Goal: Navigation & Orientation: Understand site structure

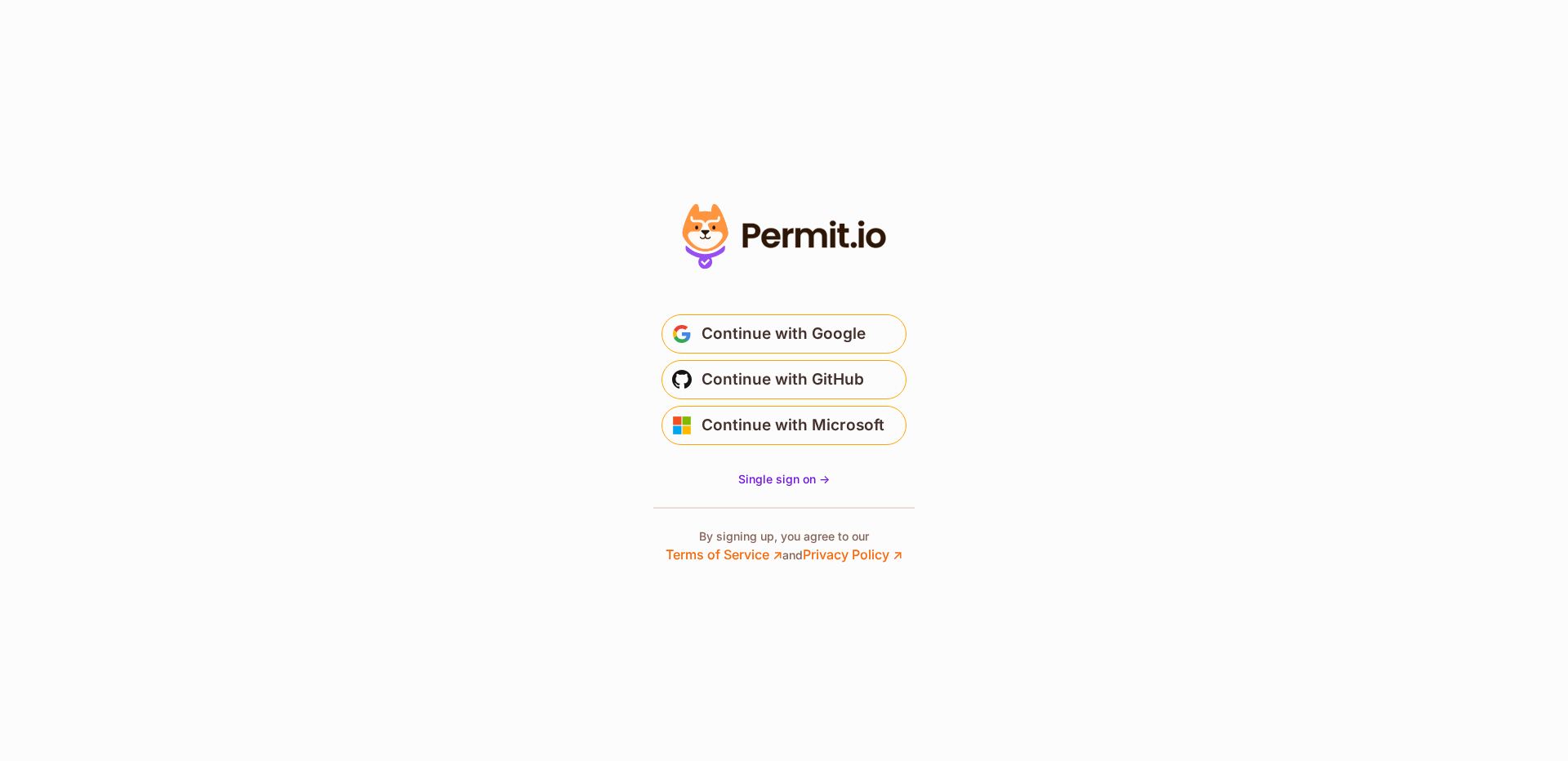
click at [843, 375] on span "Continue with GitHub" at bounding box center [782, 379] width 163 height 26
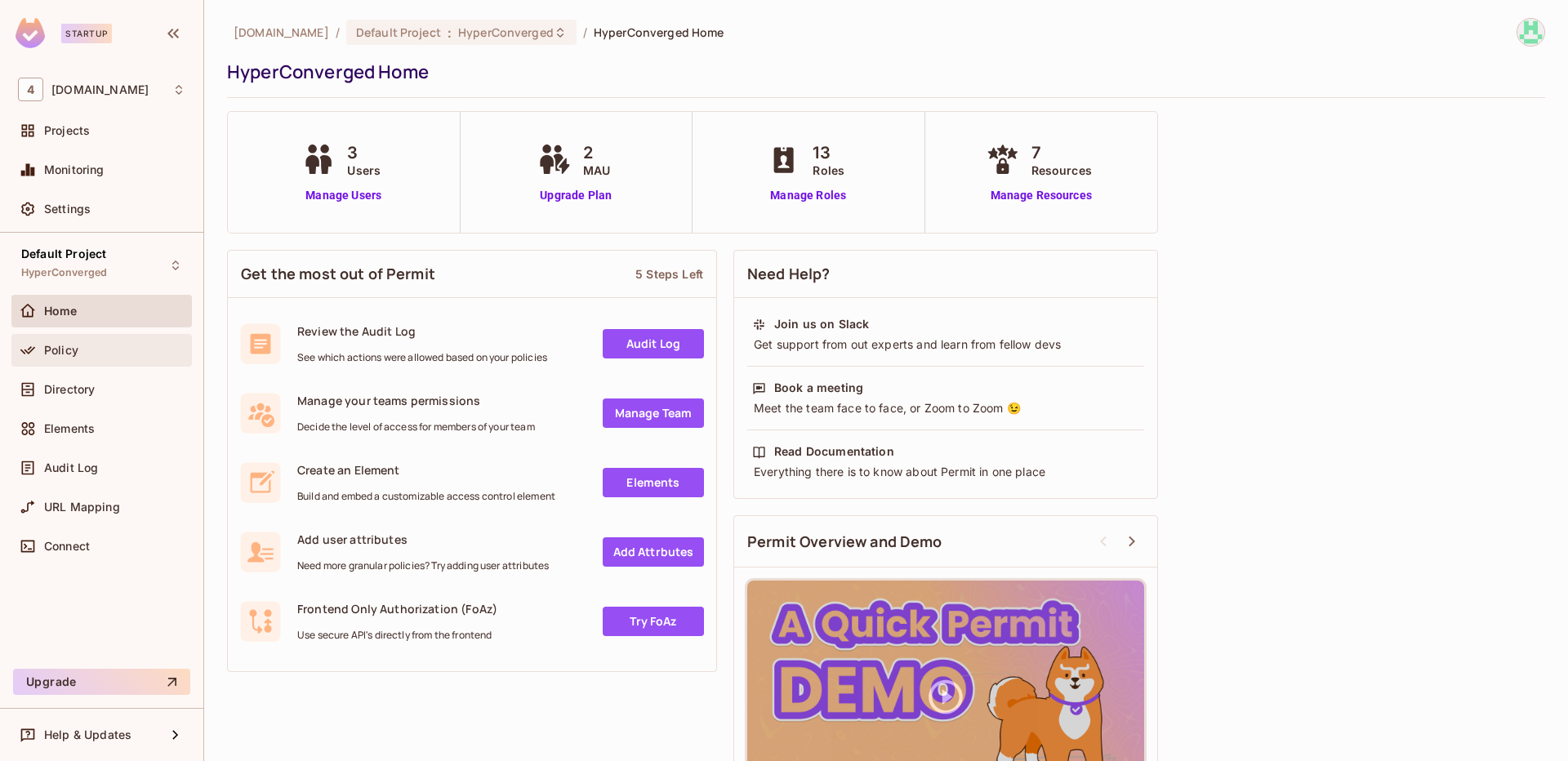
click at [130, 365] on div "Policy" at bounding box center [102, 350] width 180 height 33
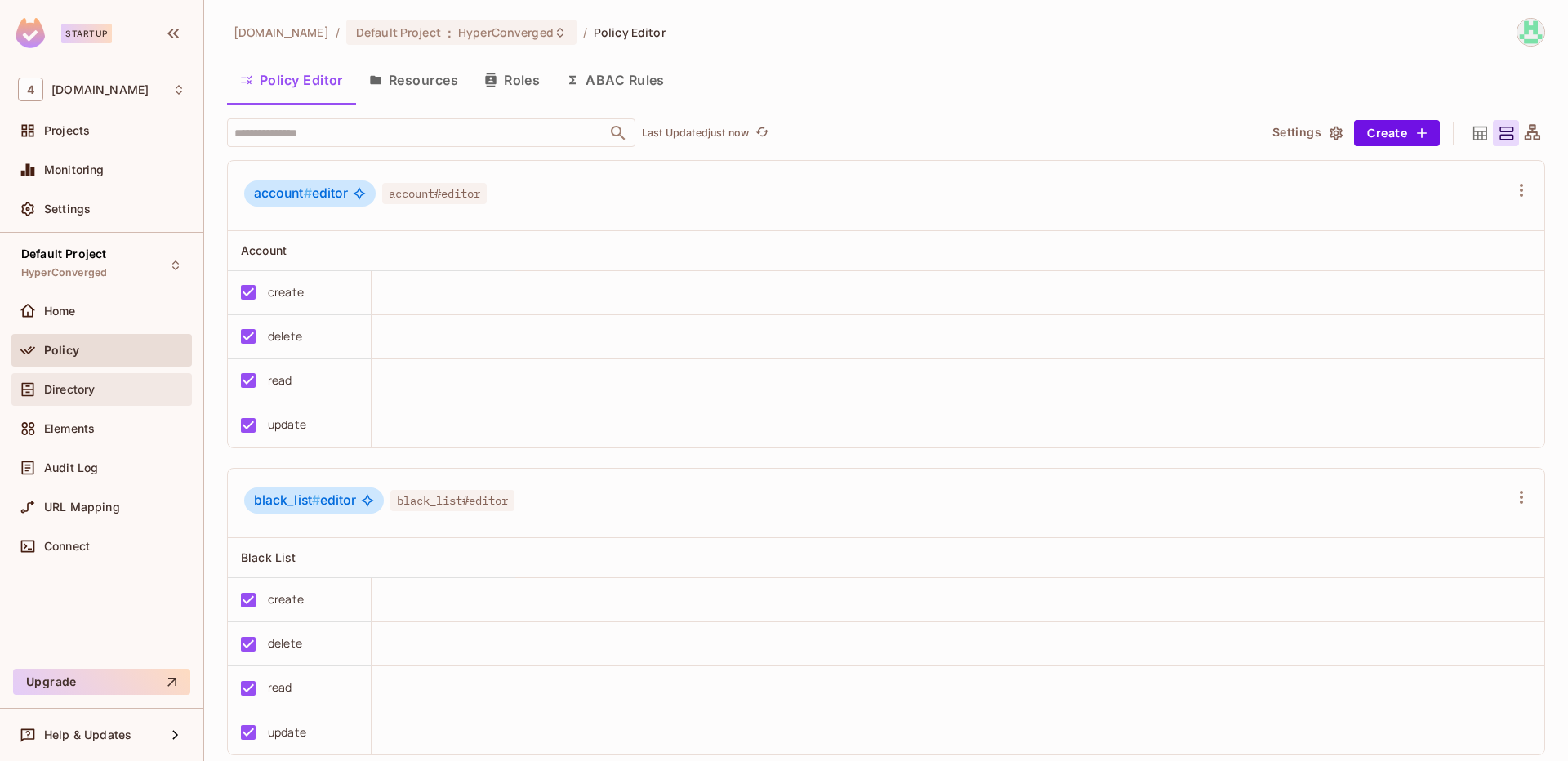
click at [94, 400] on div "Directory" at bounding box center [102, 389] width 180 height 33
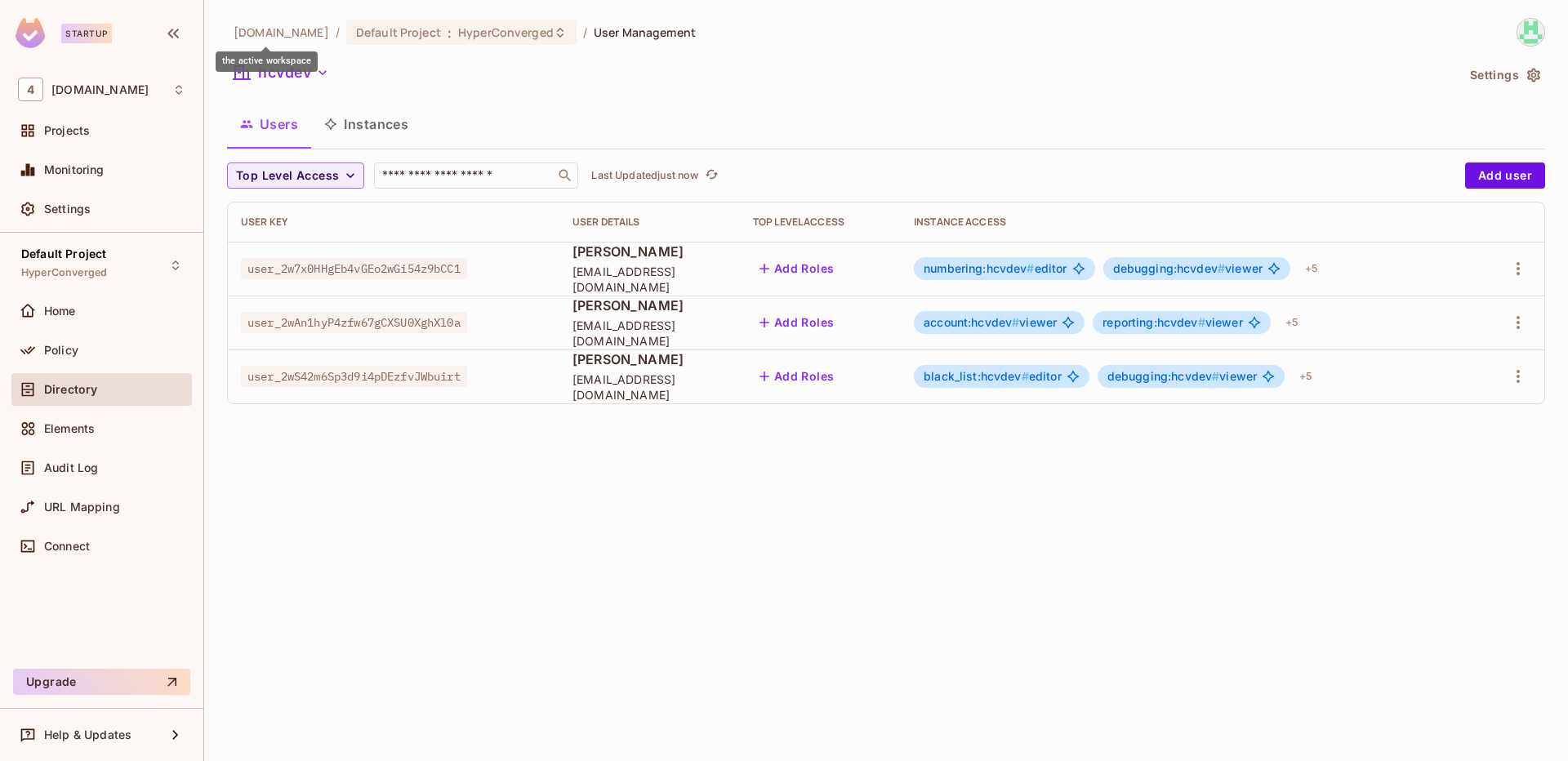
click at [265, 35] on span "[DOMAIN_NAME]" at bounding box center [281, 32] width 95 height 15
click at [151, 88] on div "4 [DOMAIN_NAME]" at bounding box center [102, 89] width 167 height 24
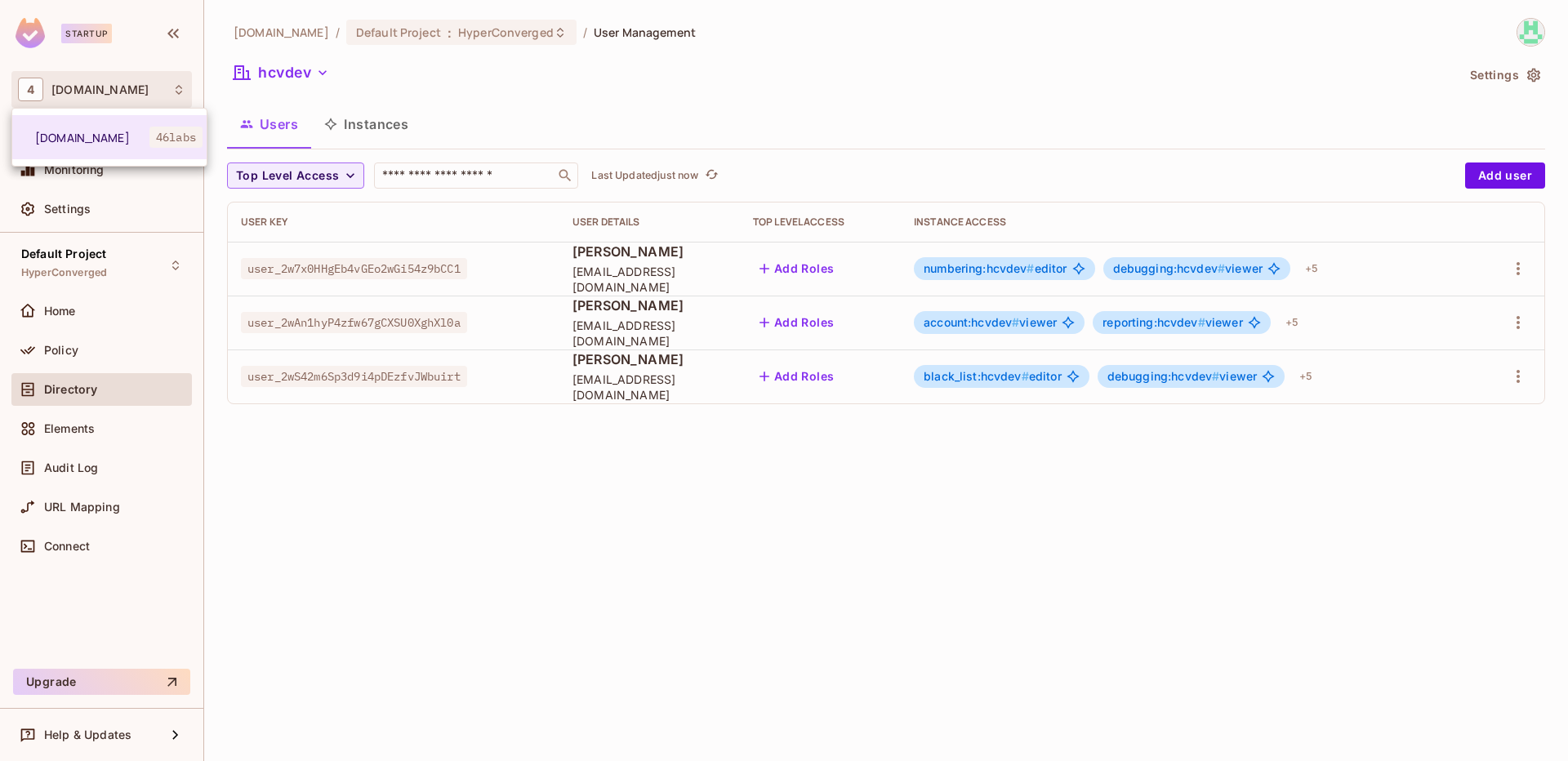
click at [260, 31] on div at bounding box center [784, 380] width 1568 height 761
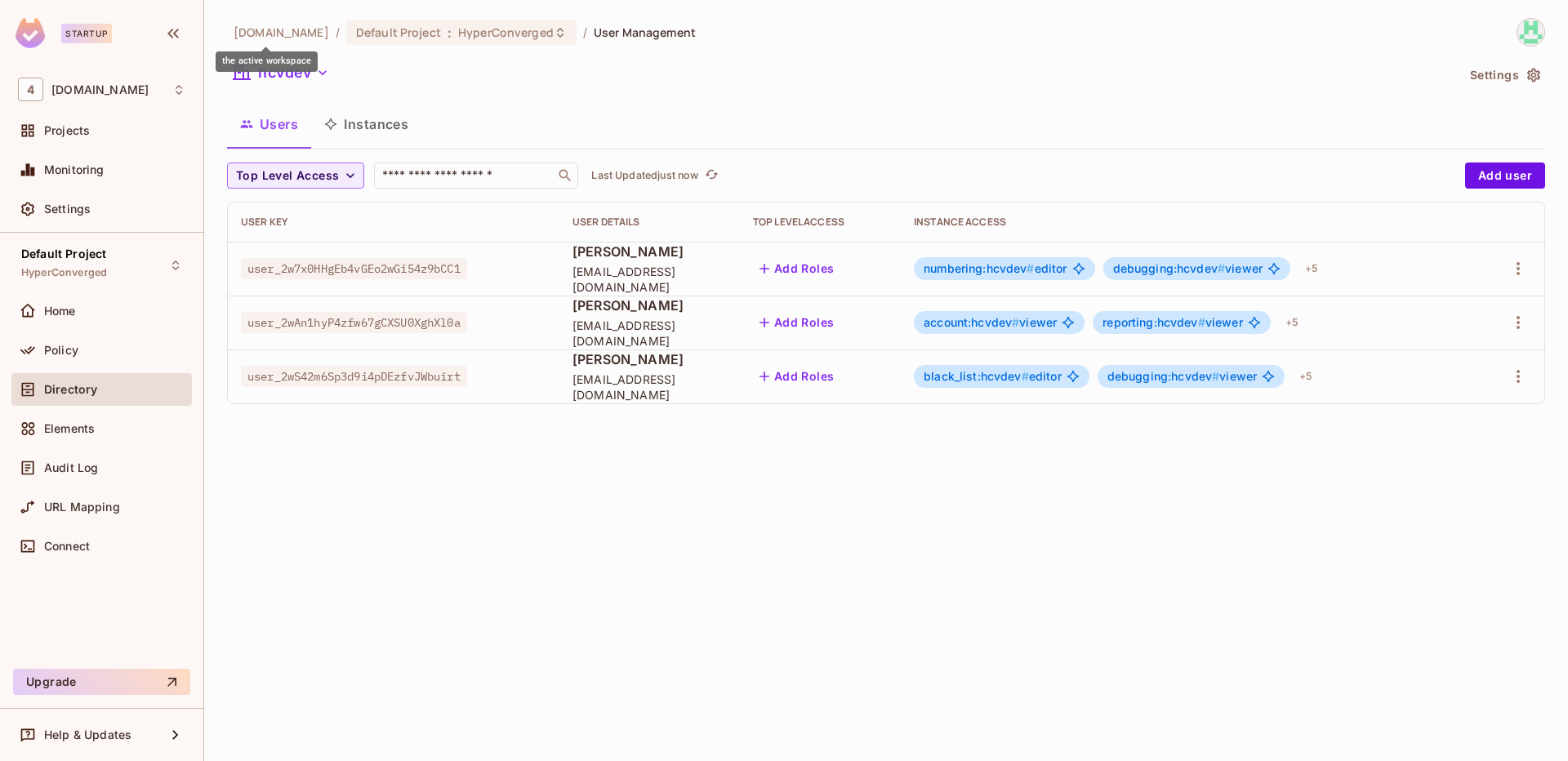
click at [260, 31] on span "[DOMAIN_NAME]" at bounding box center [281, 32] width 95 height 15
click at [127, 135] on div "Projects" at bounding box center [114, 130] width 141 height 13
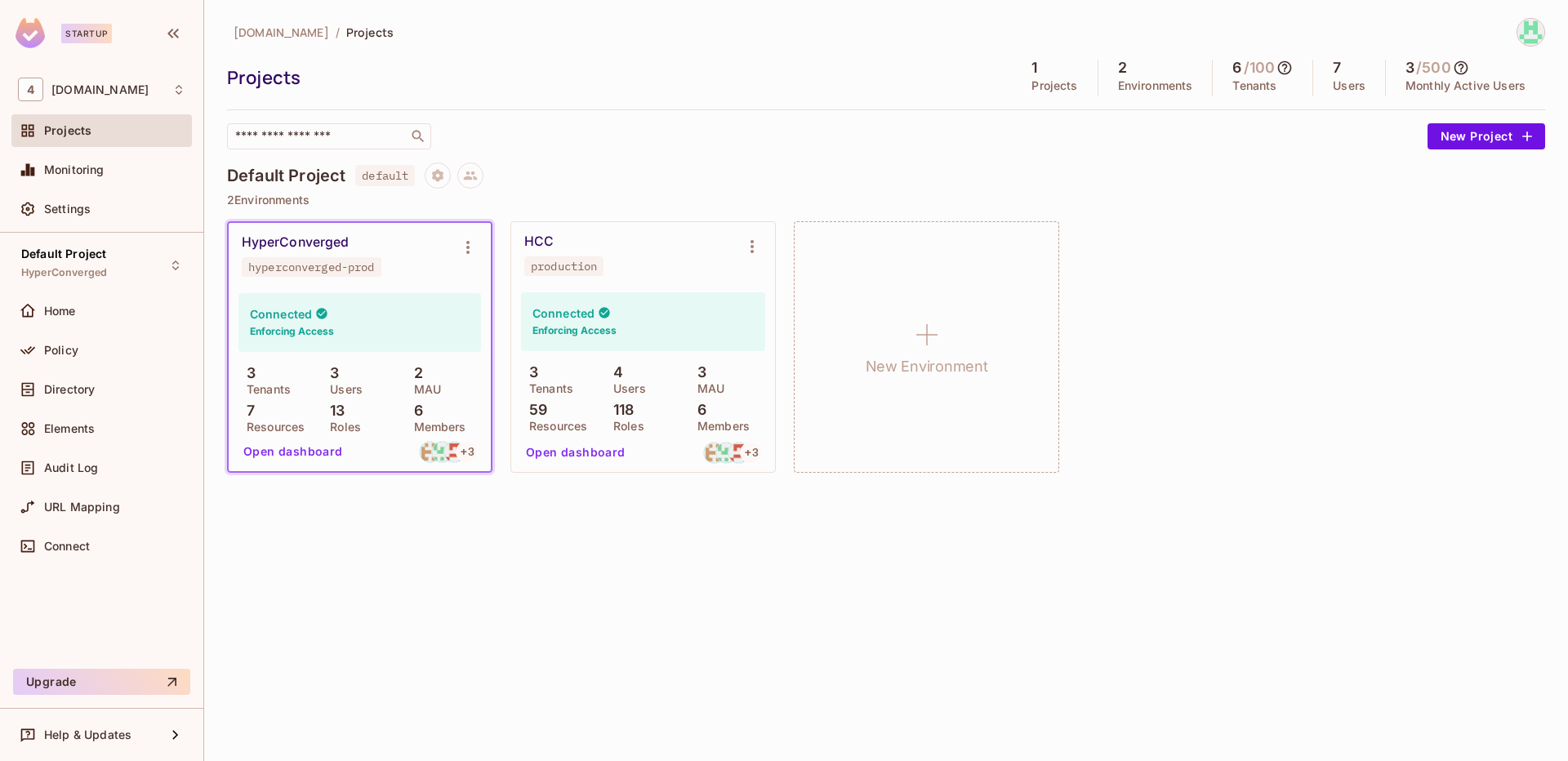
click at [707, 272] on div "HCC production" at bounding box center [629, 255] width 212 height 43
click at [697, 136] on div "​" at bounding box center [823, 136] width 1192 height 26
click at [664, 259] on div "HCC production" at bounding box center [629, 255] width 212 height 43
click at [459, 289] on div "Connected Enforcing Access 3 Tenants 3 Users 2 MAU 7 Resources 13 Roles 6 Membe…" at bounding box center [359, 379] width 262 height 183
click at [460, 251] on icon "Environment settings" at bounding box center [468, 247] width 20 height 20
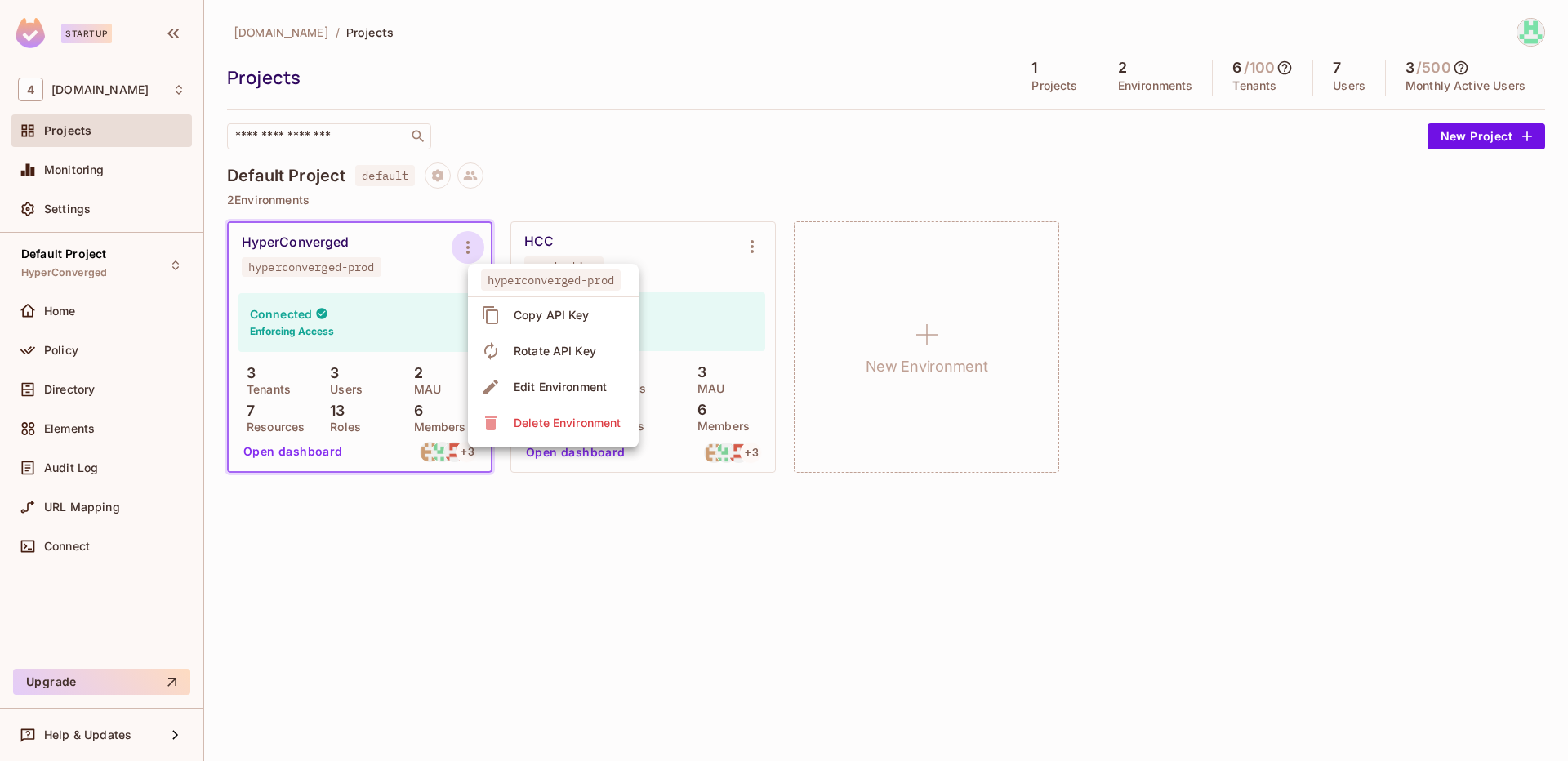
click at [618, 163] on div at bounding box center [784, 380] width 1568 height 761
